Goal: Task Accomplishment & Management: Use online tool/utility

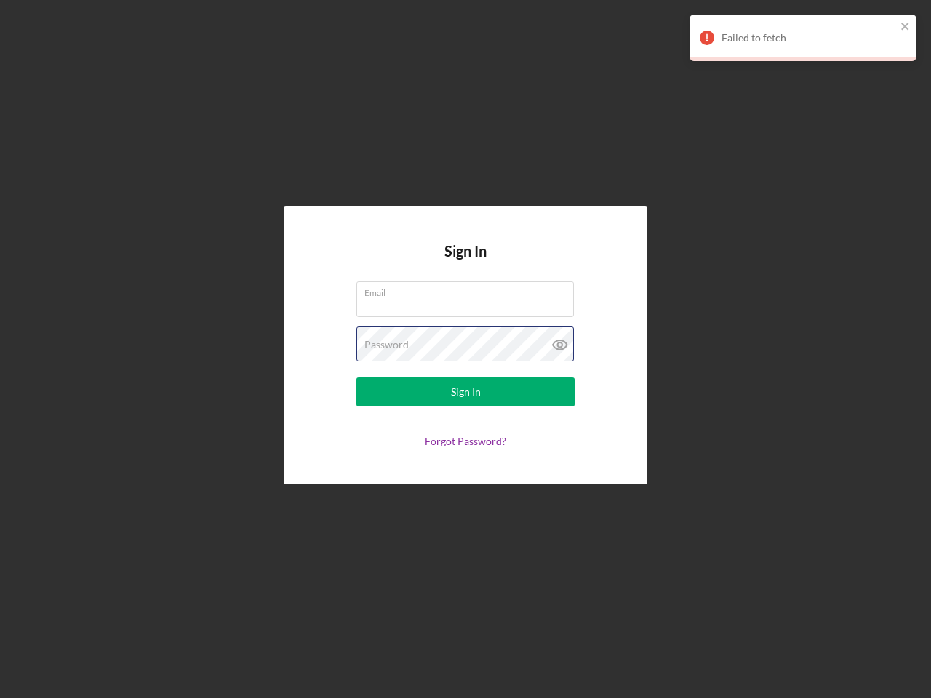
click at [465, 349] on div "Password" at bounding box center [465, 345] width 218 height 36
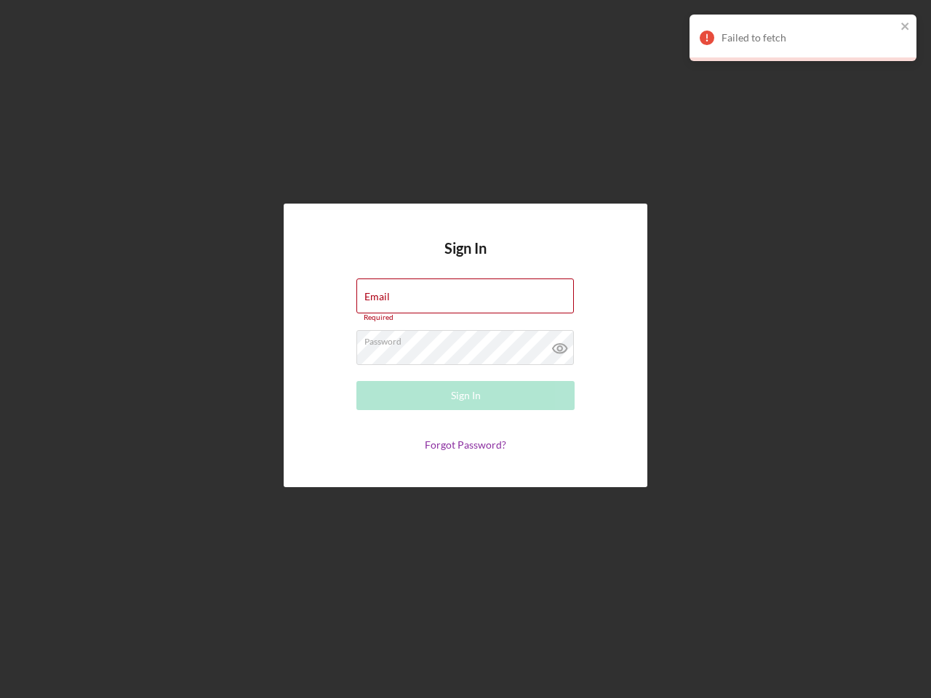
click at [560, 345] on icon at bounding box center [560, 348] width 36 height 36
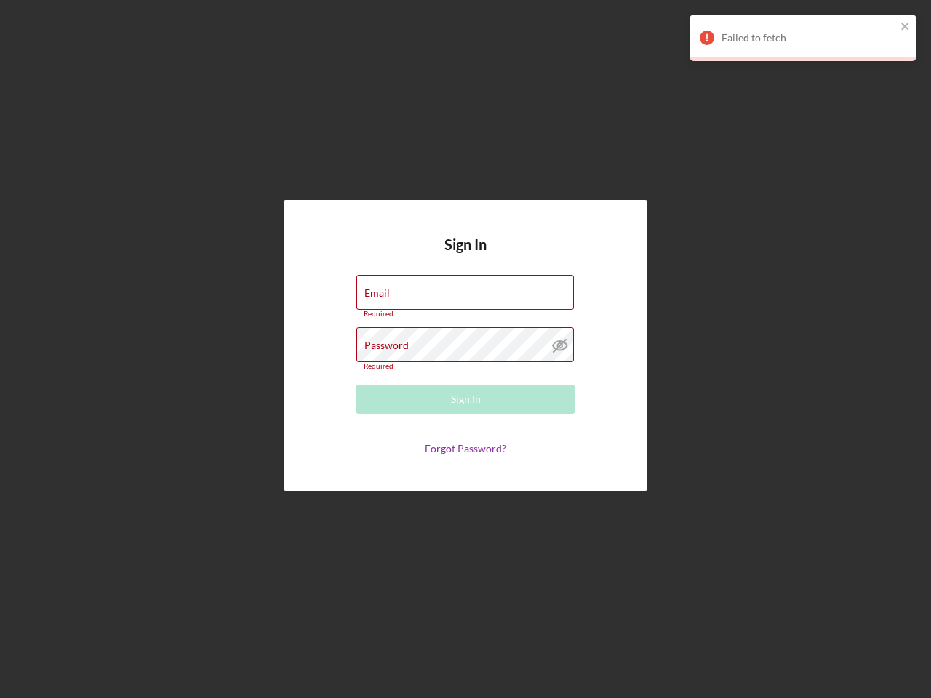
click at [803, 38] on div "Failed to fetch" at bounding box center [808, 38] width 175 height 12
